Goal: Information Seeking & Learning: Learn about a topic

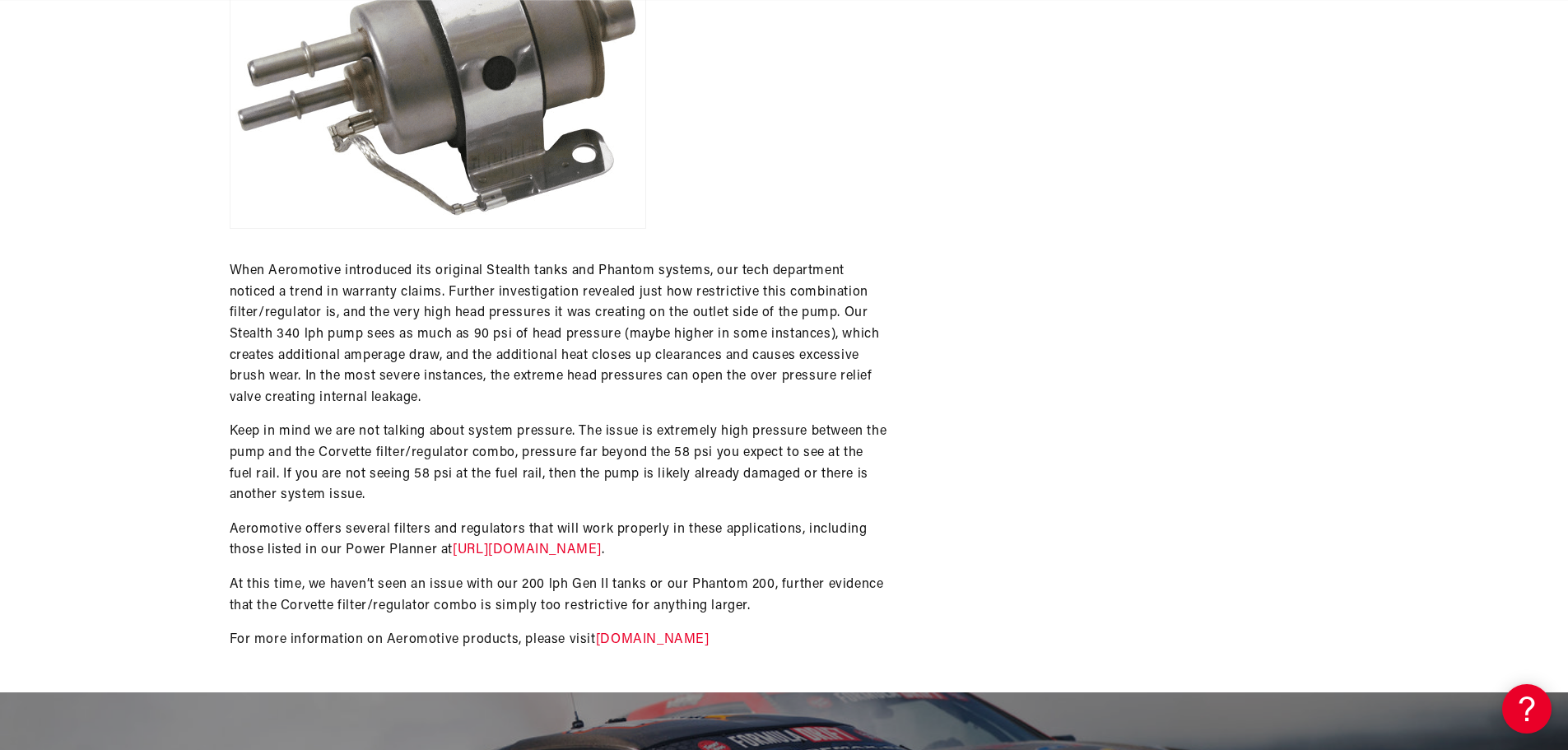
scroll to position [1235, 0]
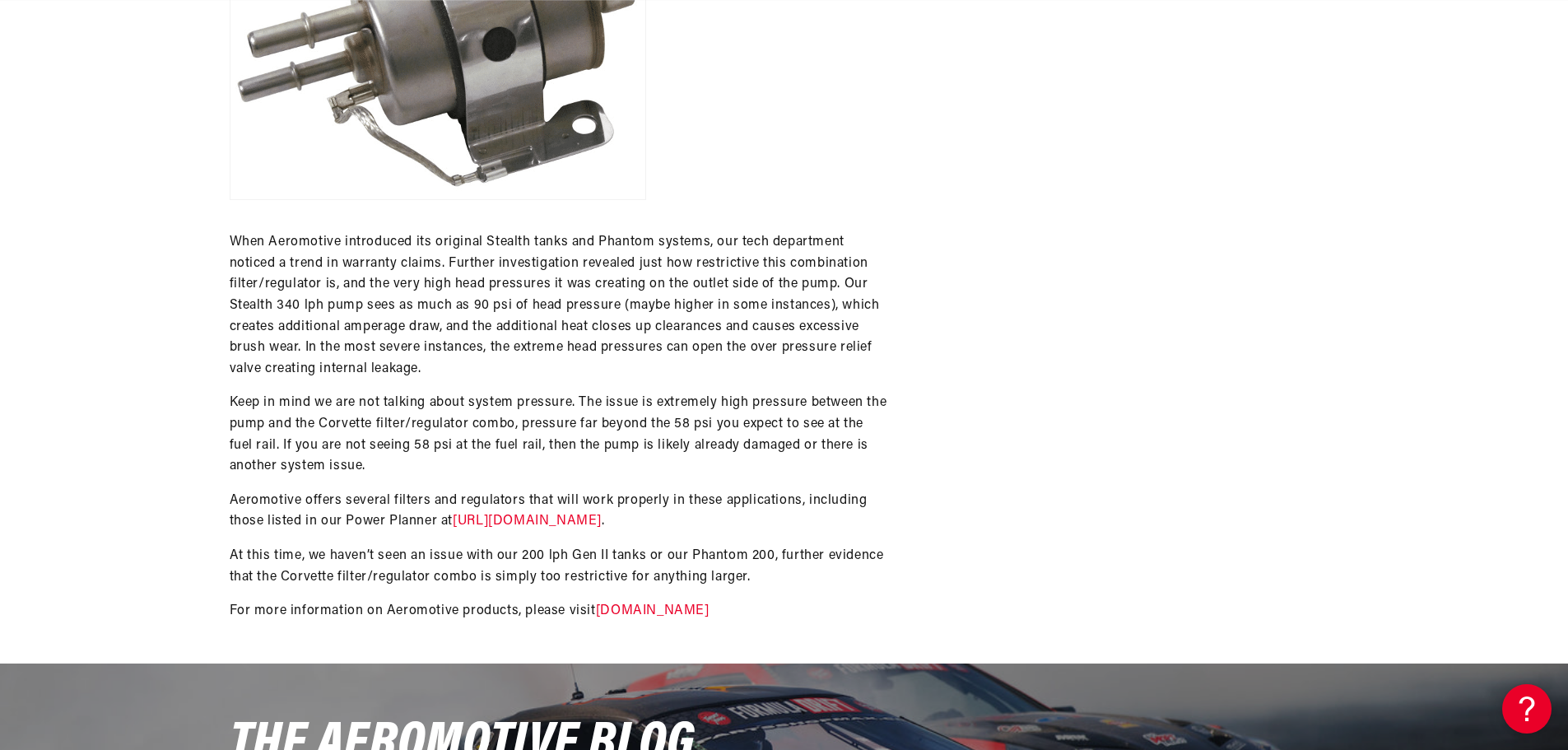
click at [602, 516] on link "https://aeromotiveinc.com/stealthdiagrams/" at bounding box center [528, 521] width 149 height 13
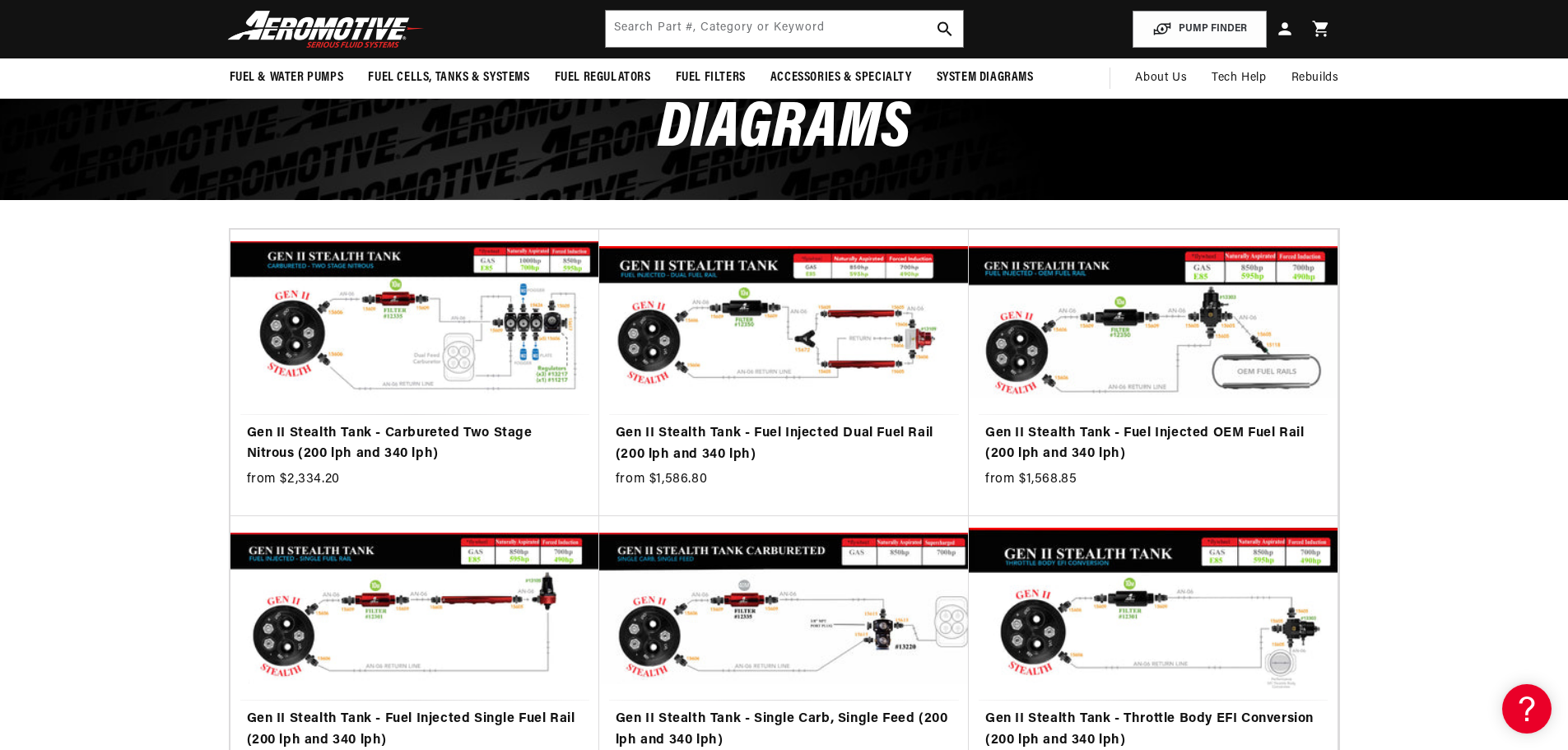
scroll to position [0, 1044]
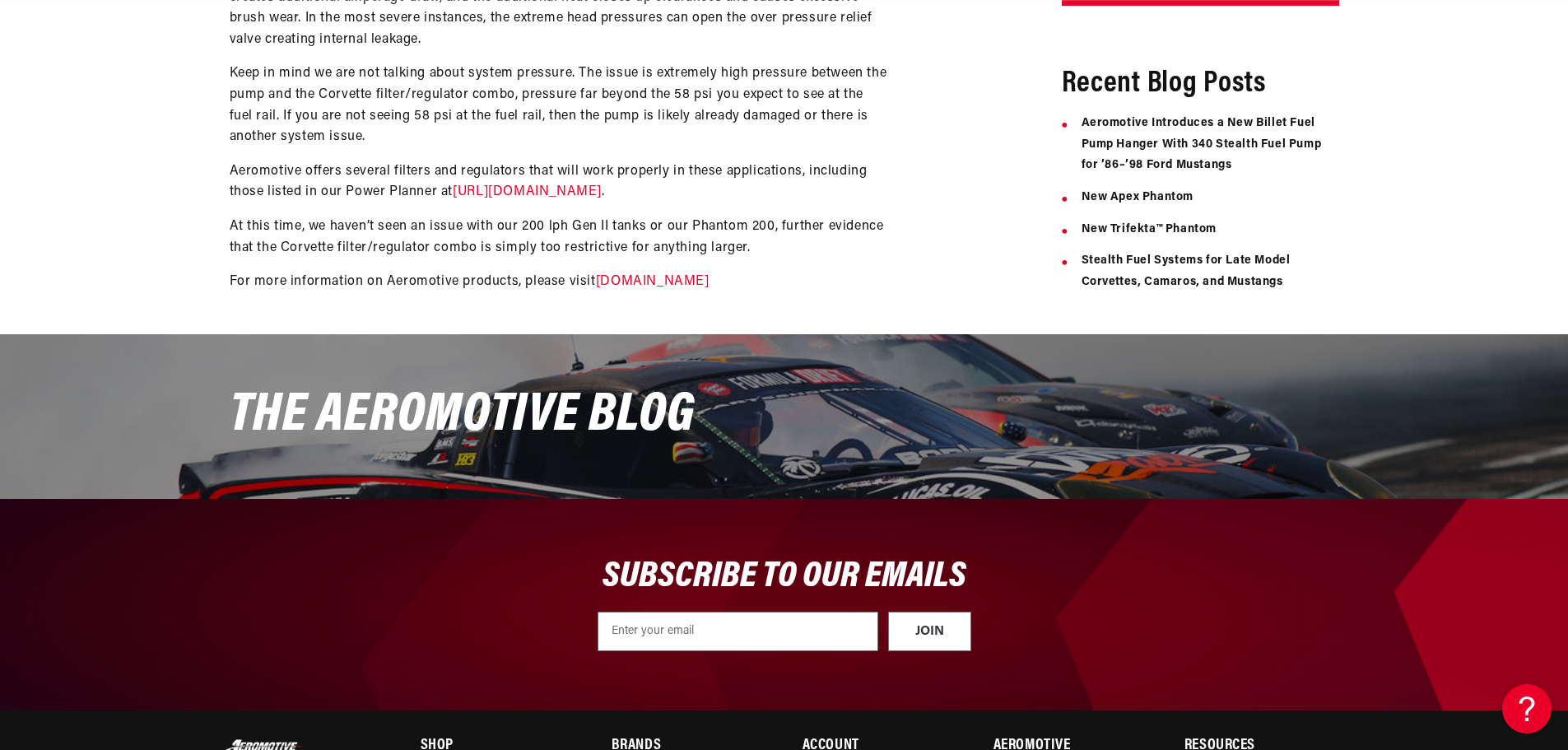
scroll to position [2002, 0]
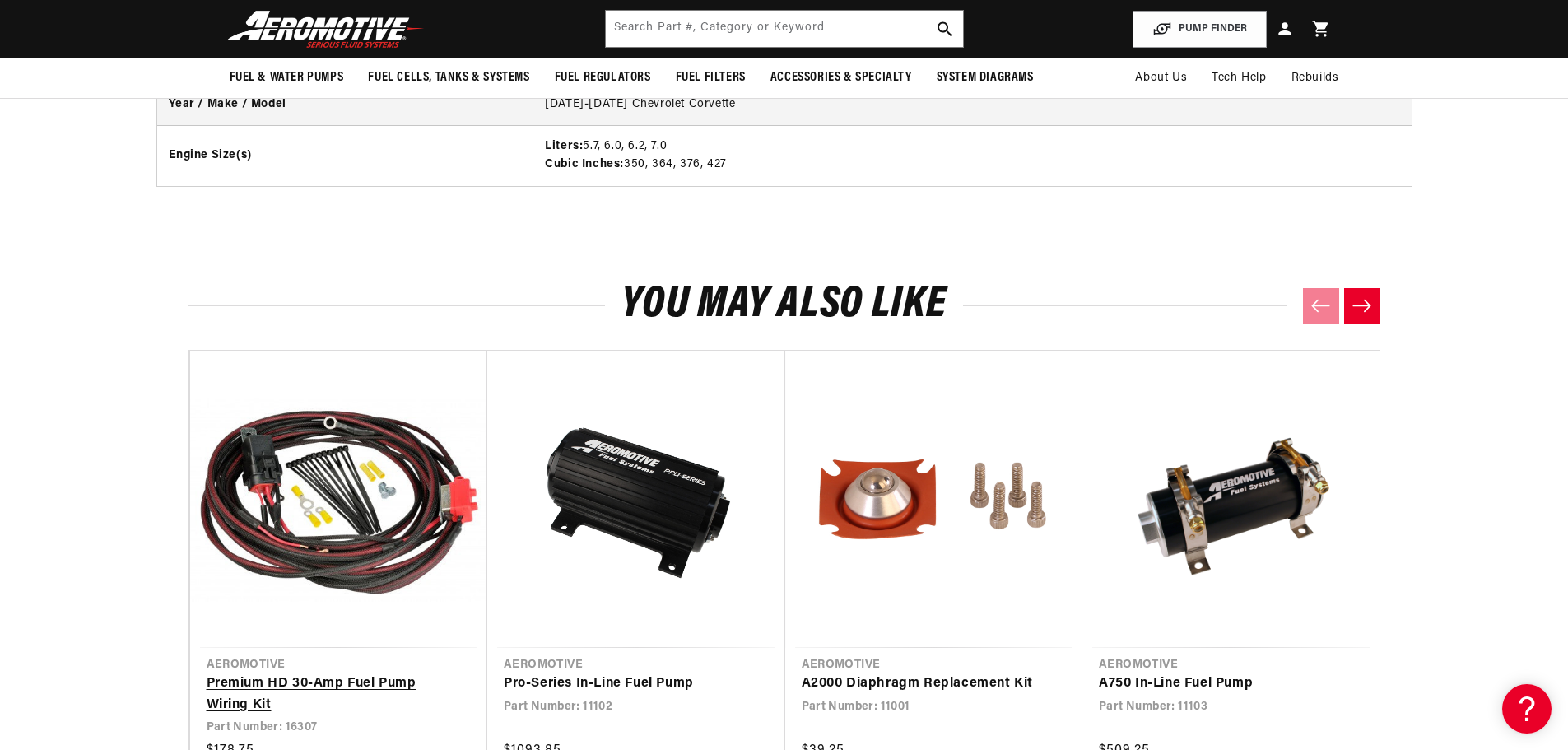
click at [238, 686] on link "Premium HD 30-Amp Fuel Pump Wiring Kit" at bounding box center [331, 694] width 249 height 42
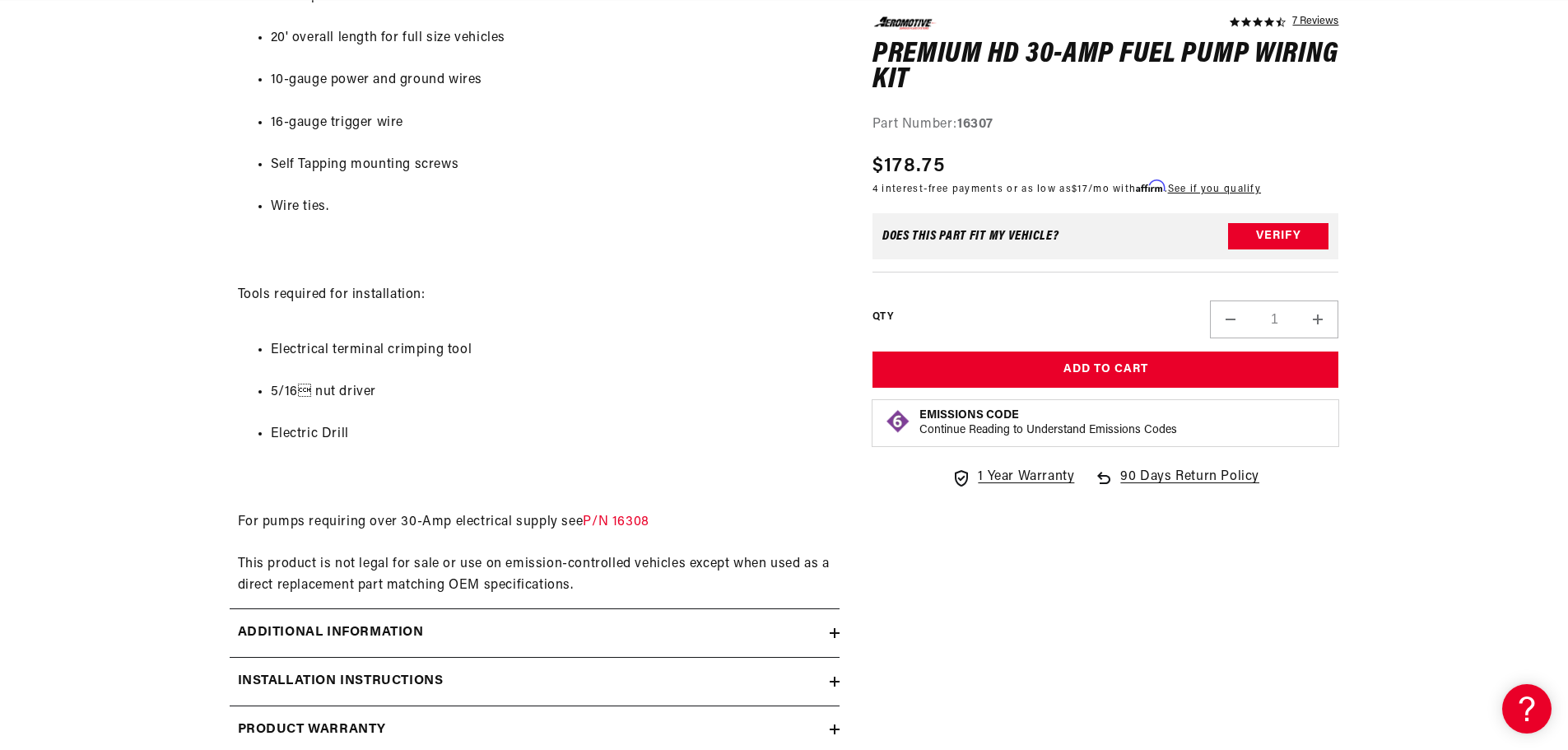
scroll to position [0, 3132]
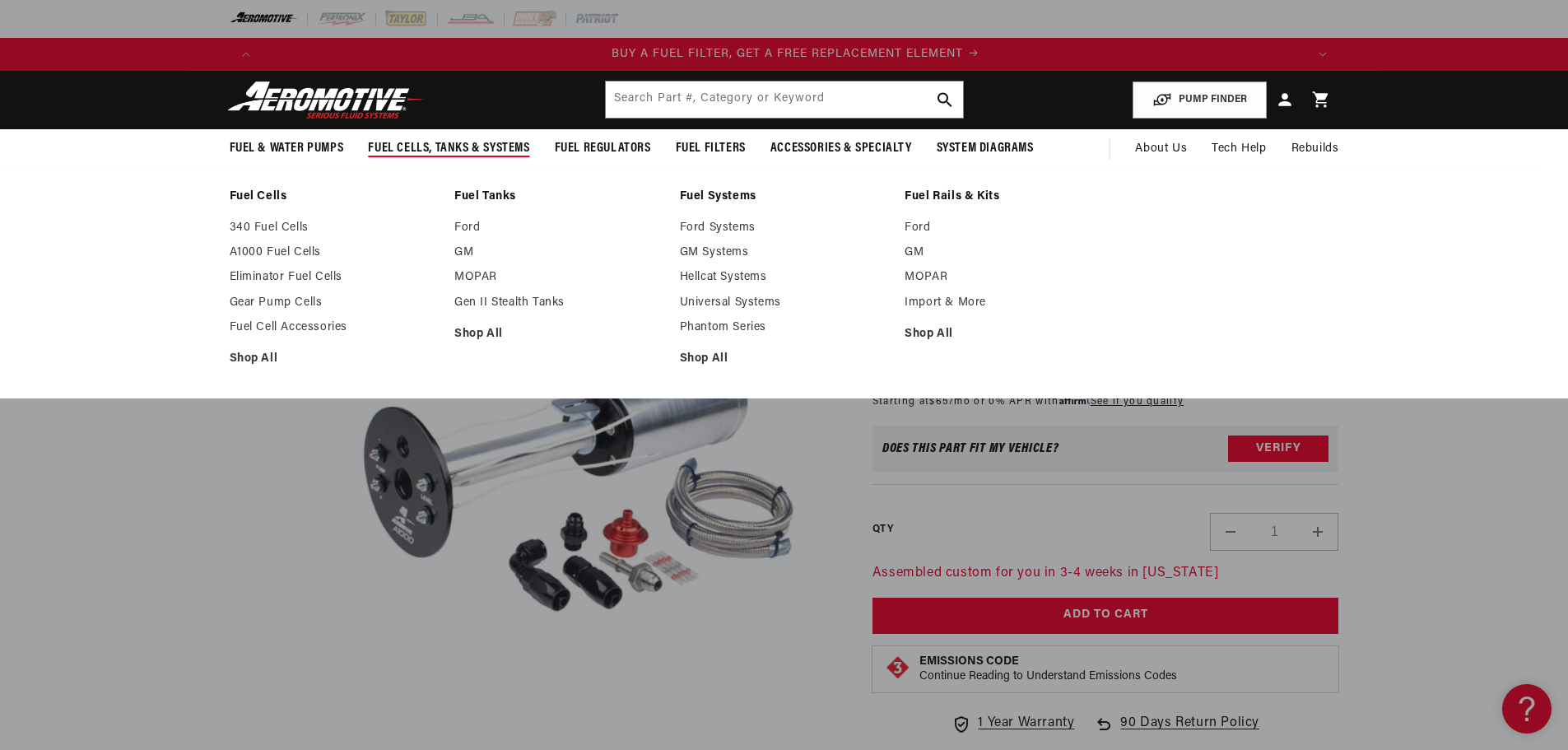
scroll to position [0, 1044]
click at [418, 149] on span "Fuel Cells, Tanks & Systems" at bounding box center [448, 149] width 162 height 17
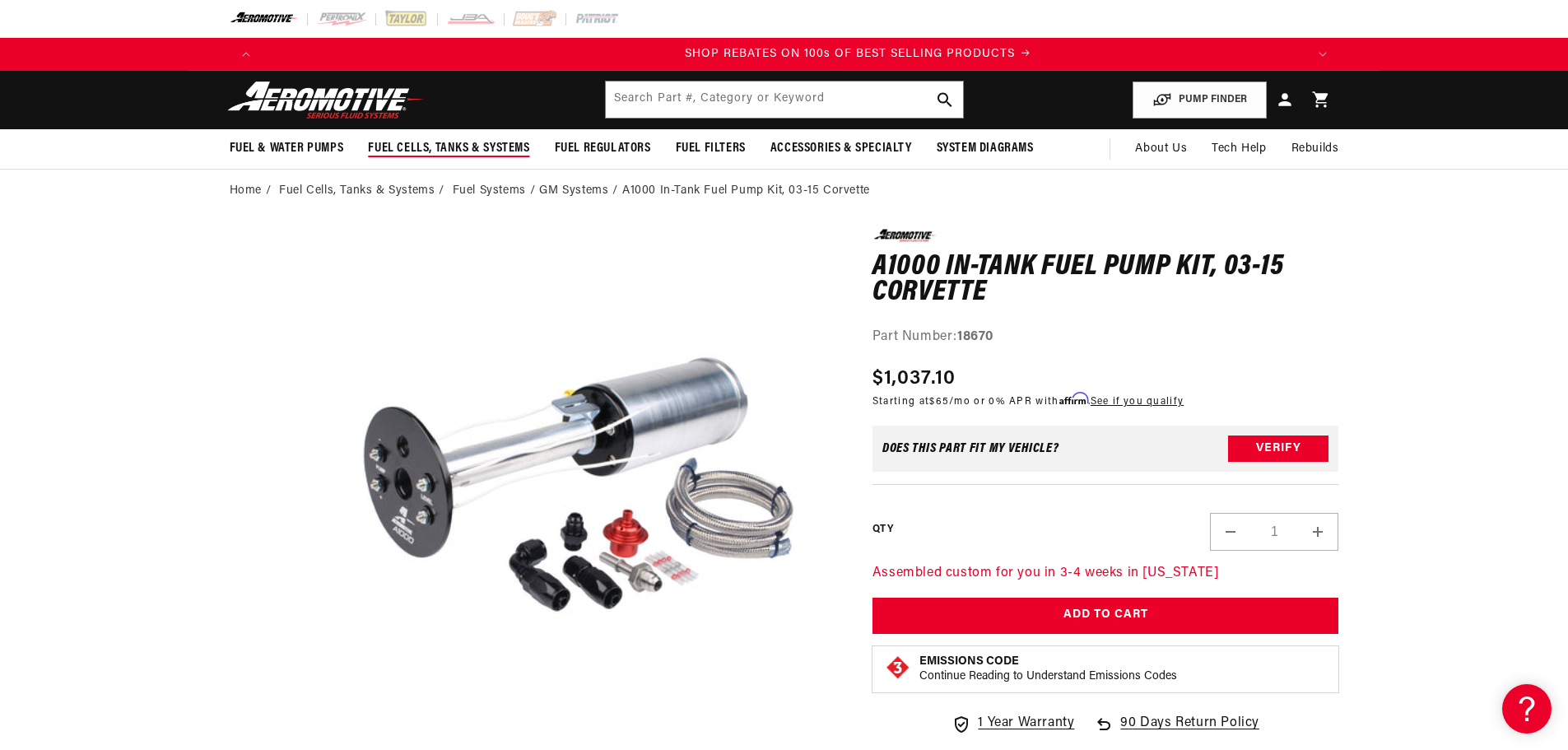
scroll to position [0, 2088]
click at [418, 149] on span "Fuel Cells, Tanks & Systems" at bounding box center [448, 149] width 162 height 17
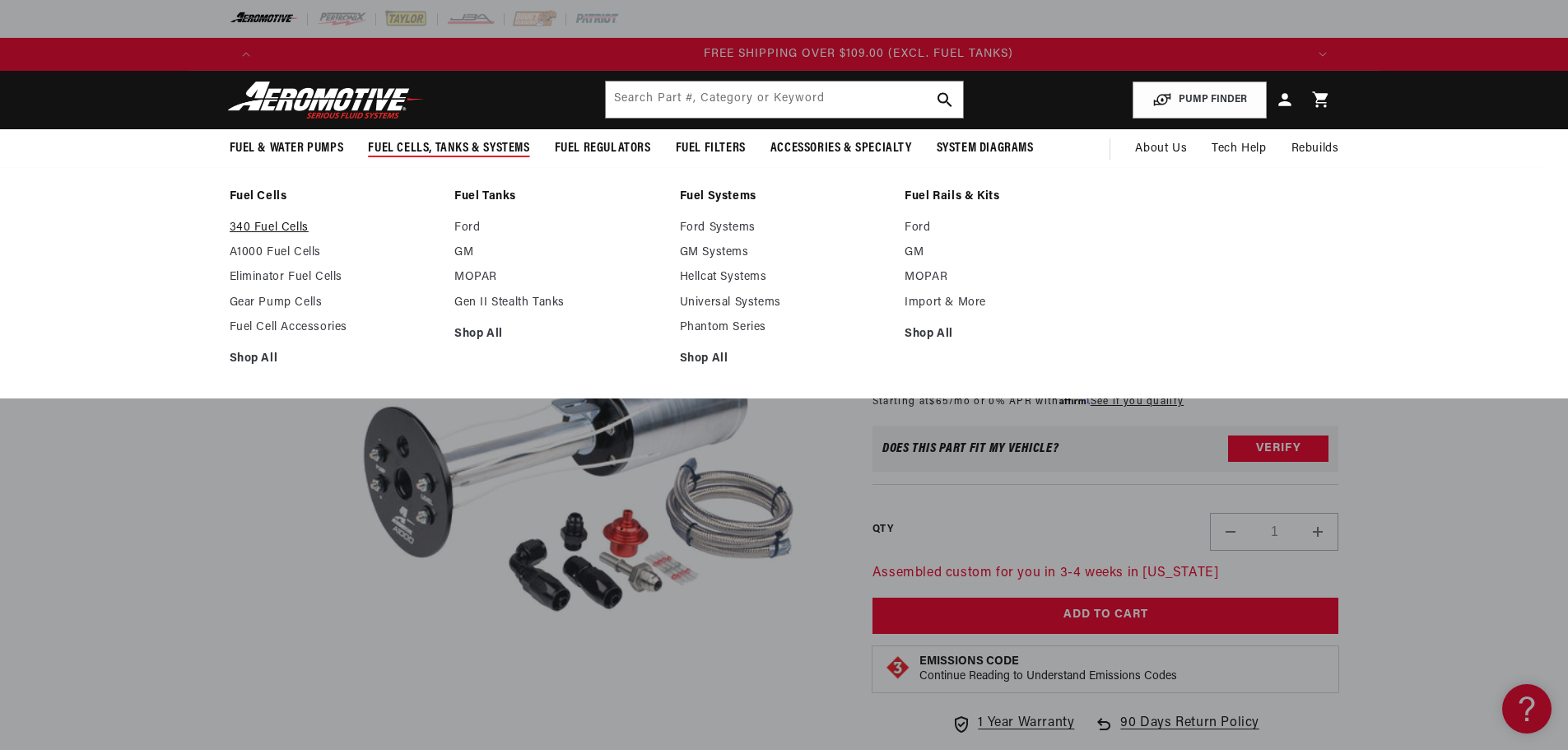
scroll to position [0, 3132]
click at [262, 274] on link "Eliminator Fuel Cells" at bounding box center [334, 277] width 209 height 15
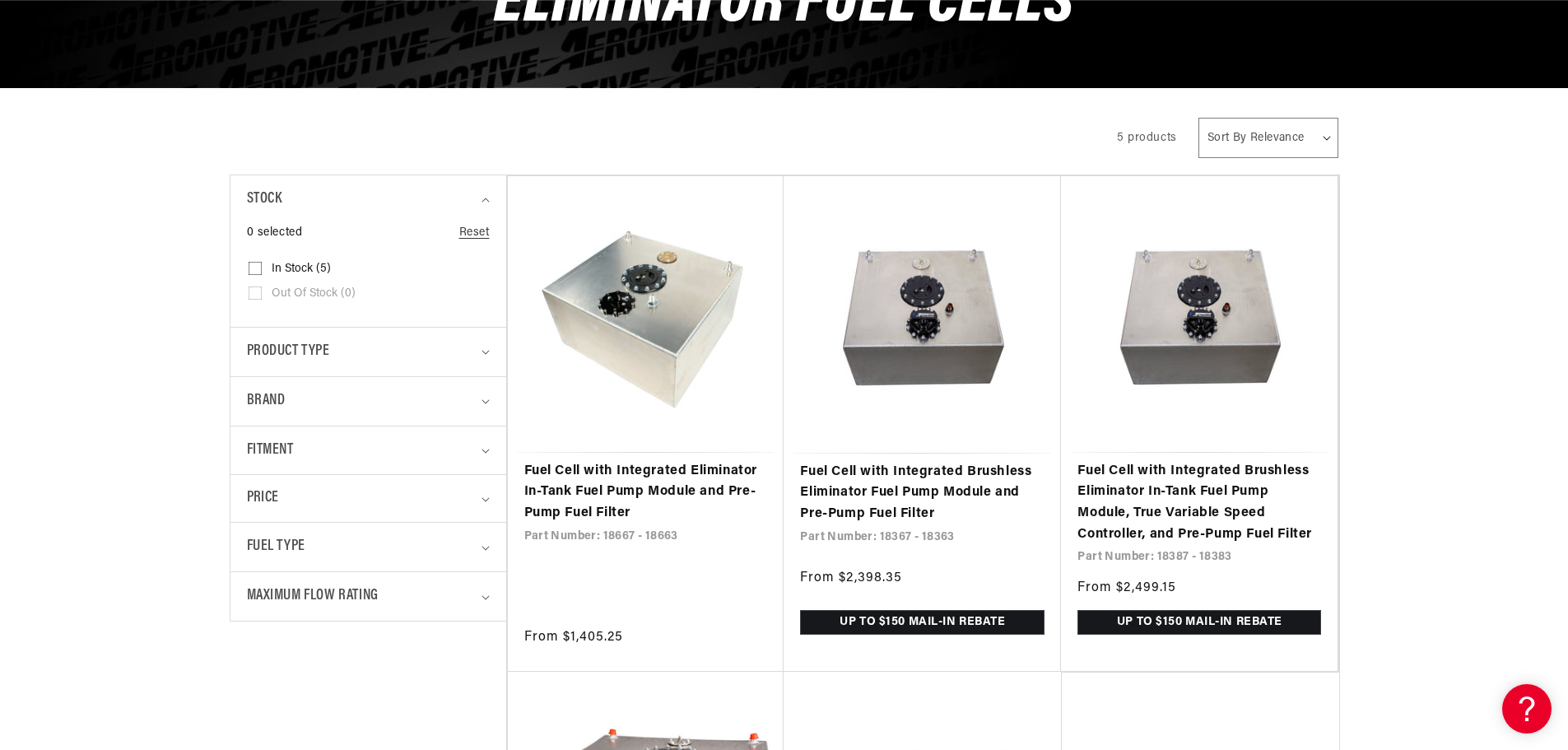
scroll to position [0, 2088]
